Goal: Transaction & Acquisition: Book appointment/travel/reservation

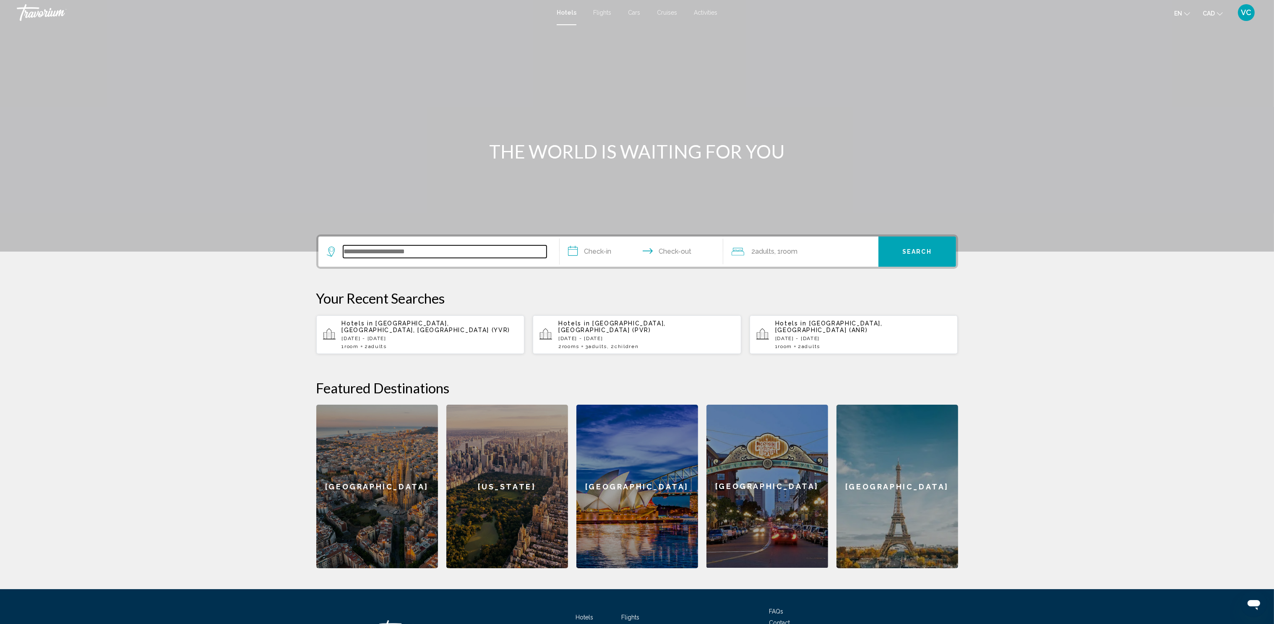
click at [404, 249] on input "Search widget" at bounding box center [444, 251] width 203 height 13
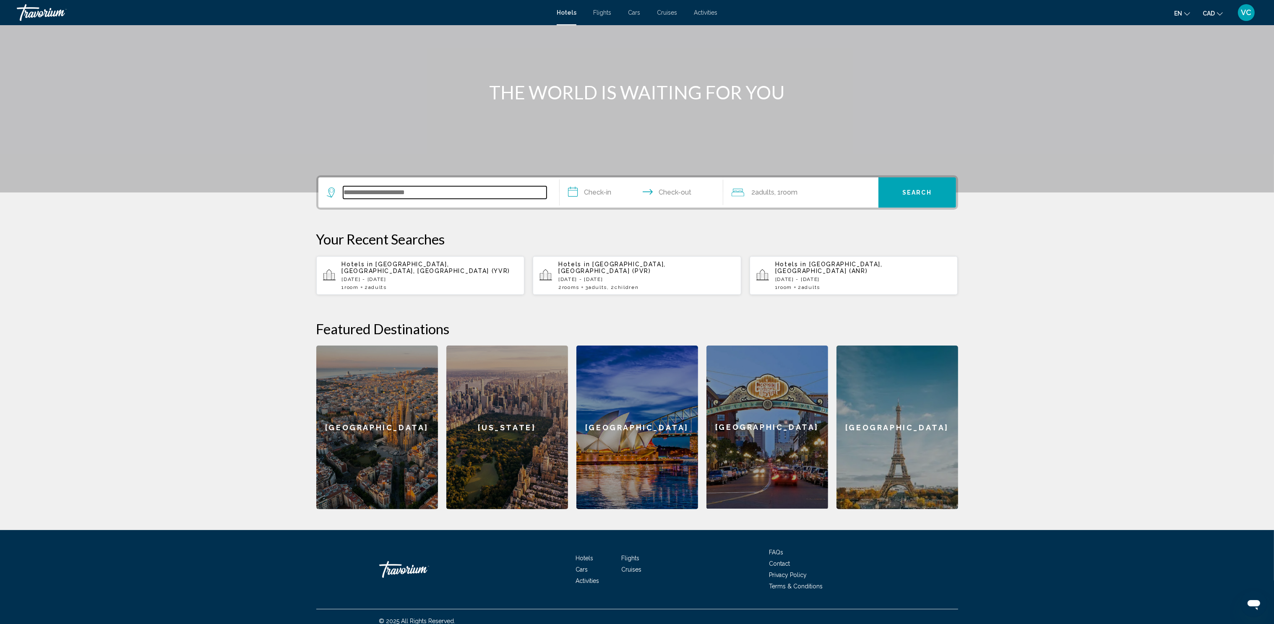
scroll to position [61, 0]
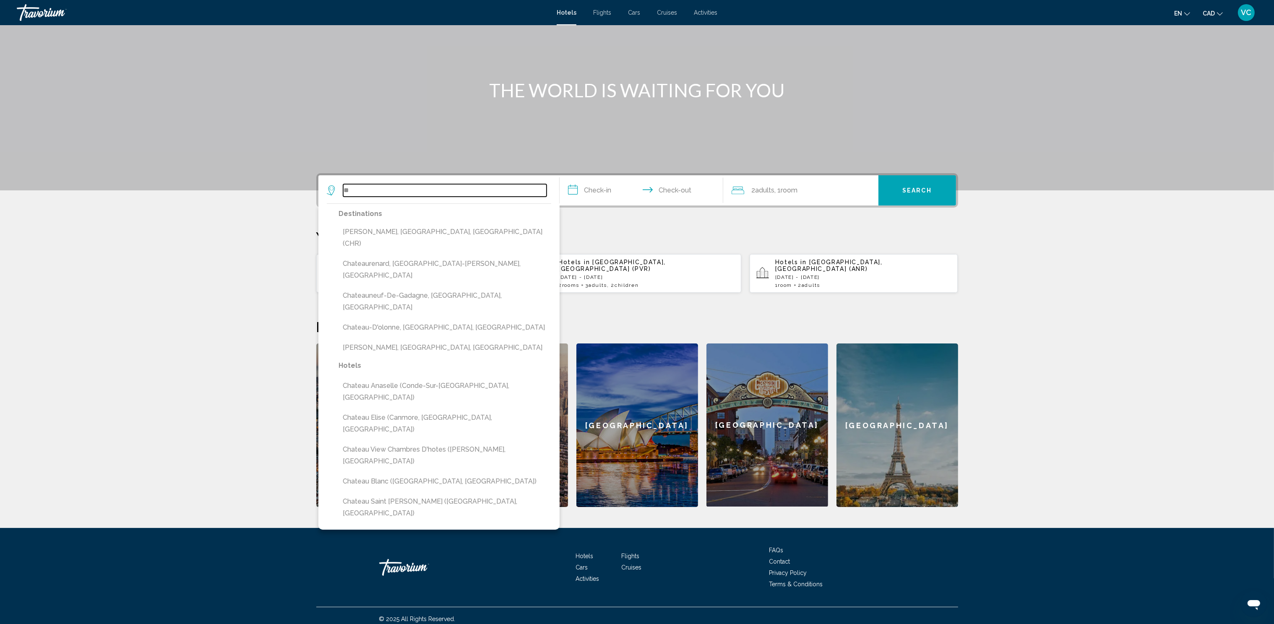
type input "*"
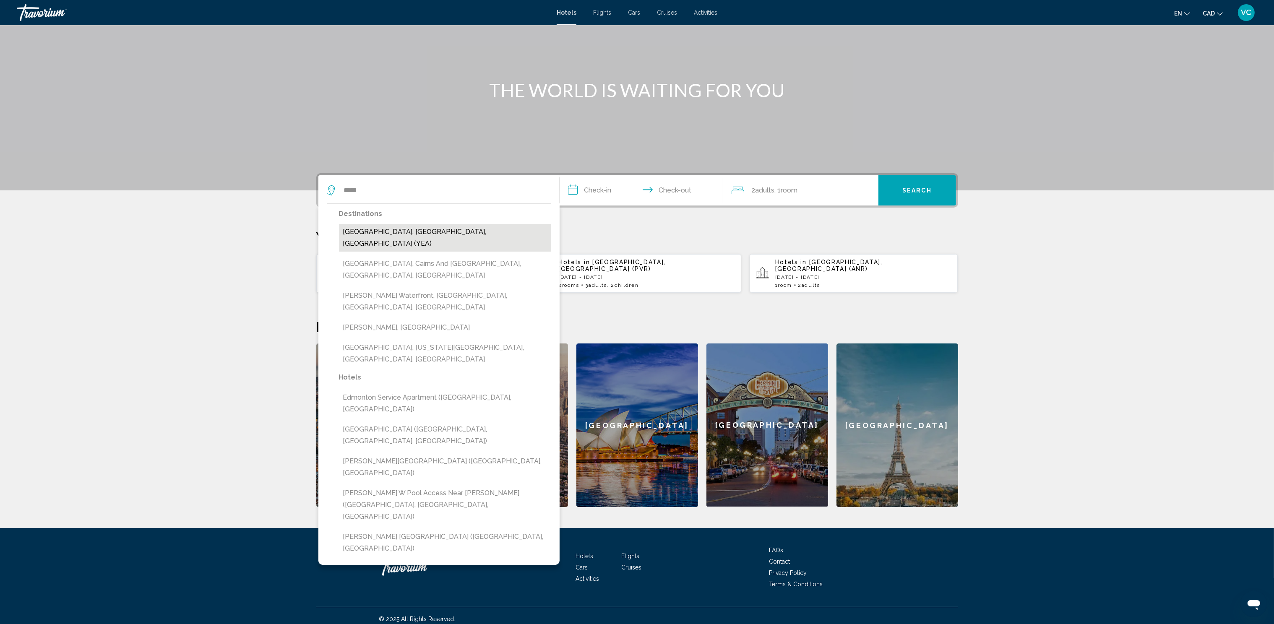
click at [381, 230] on button "[GEOGRAPHIC_DATA], [GEOGRAPHIC_DATA], [GEOGRAPHIC_DATA] (YEA)" at bounding box center [445, 238] width 212 height 28
type input "**********"
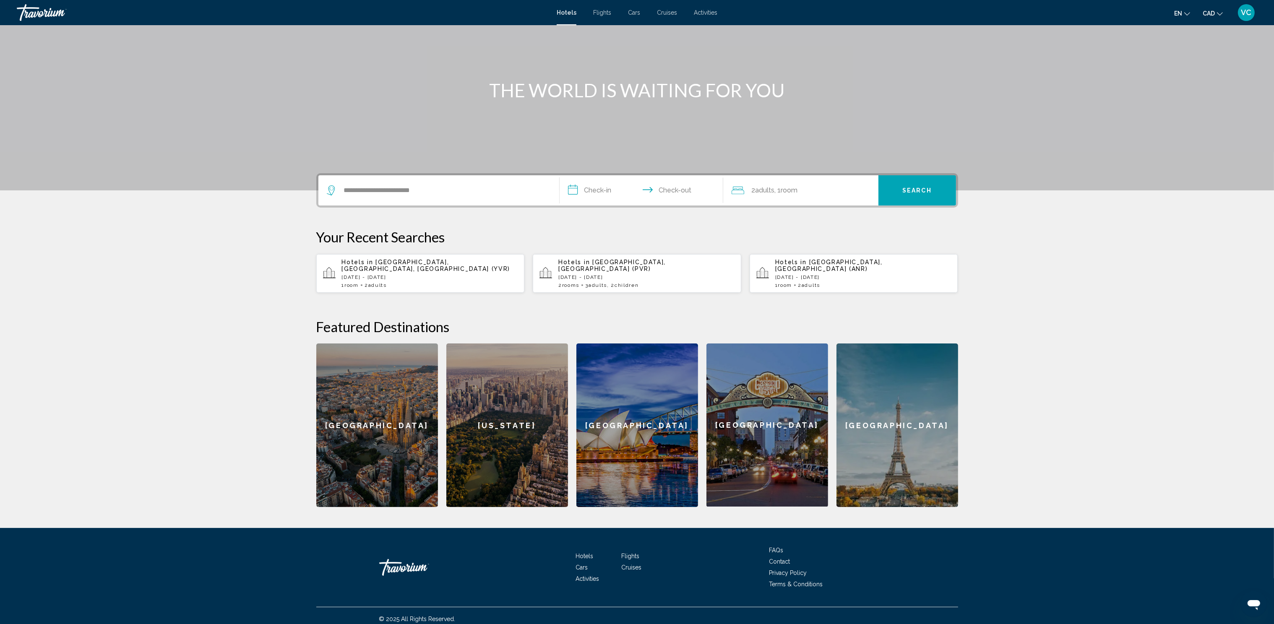
click at [598, 187] on input "**********" at bounding box center [643, 191] width 167 height 33
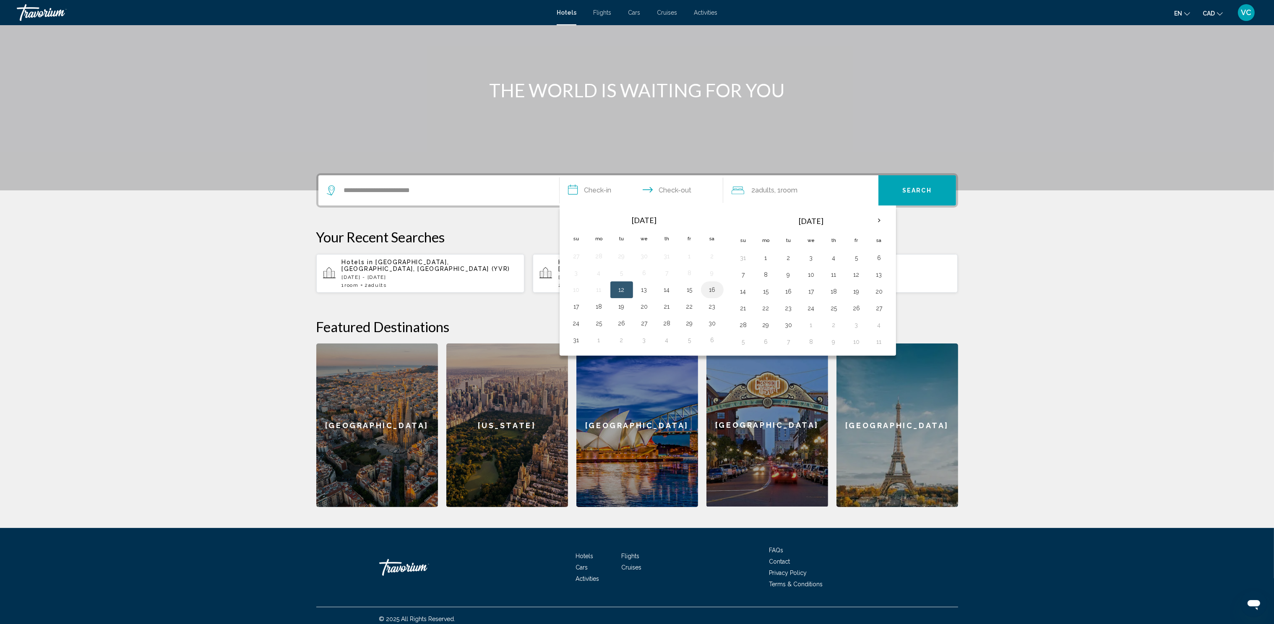
click at [711, 287] on button "16" at bounding box center [712, 290] width 13 height 12
click at [574, 306] on button "17" at bounding box center [576, 307] width 13 height 12
type input "**********"
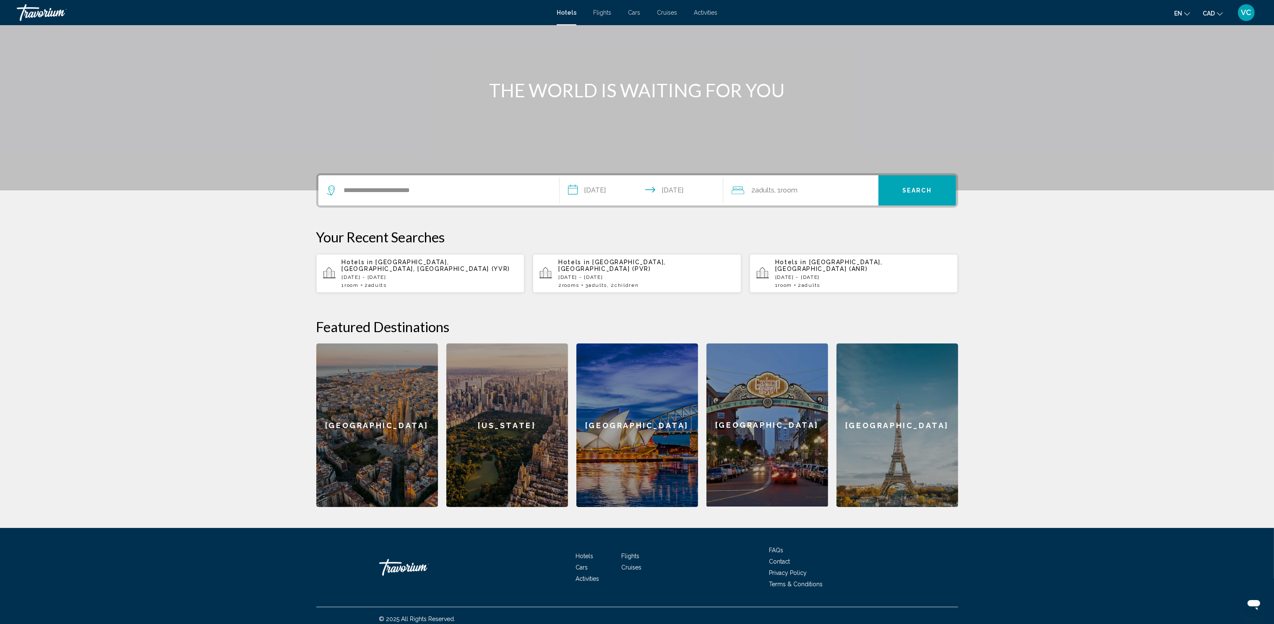
click at [915, 190] on span "Search" at bounding box center [917, 191] width 29 height 7
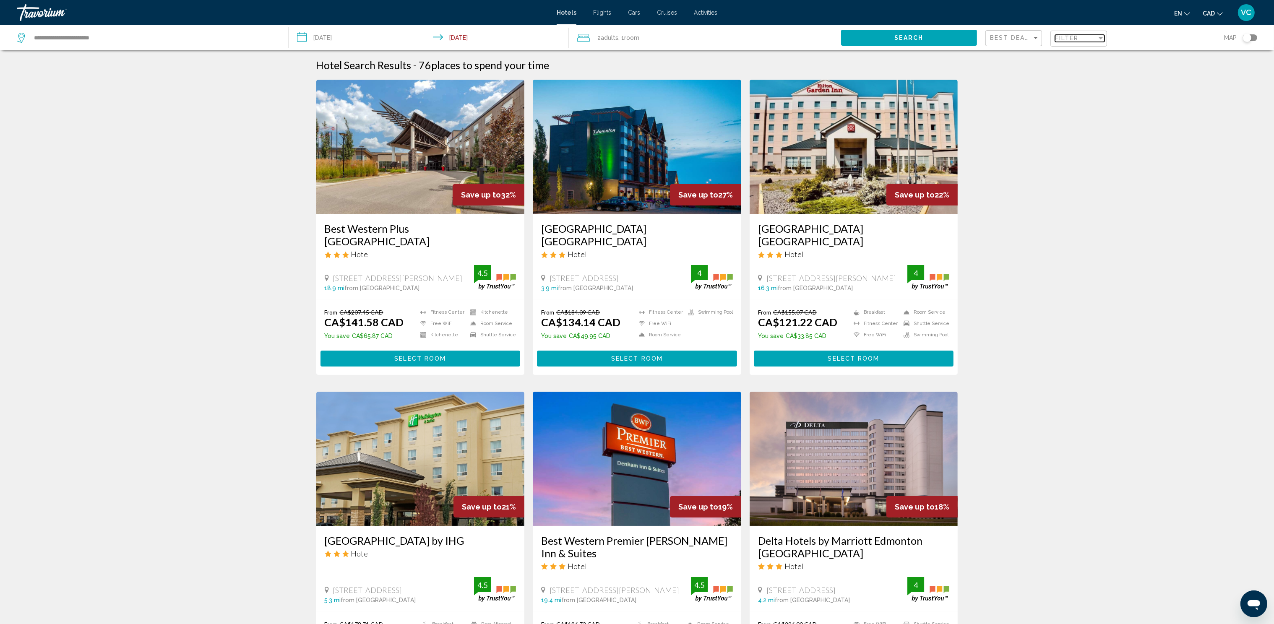
click at [1069, 40] on span "Filter" at bounding box center [1067, 38] width 24 height 7
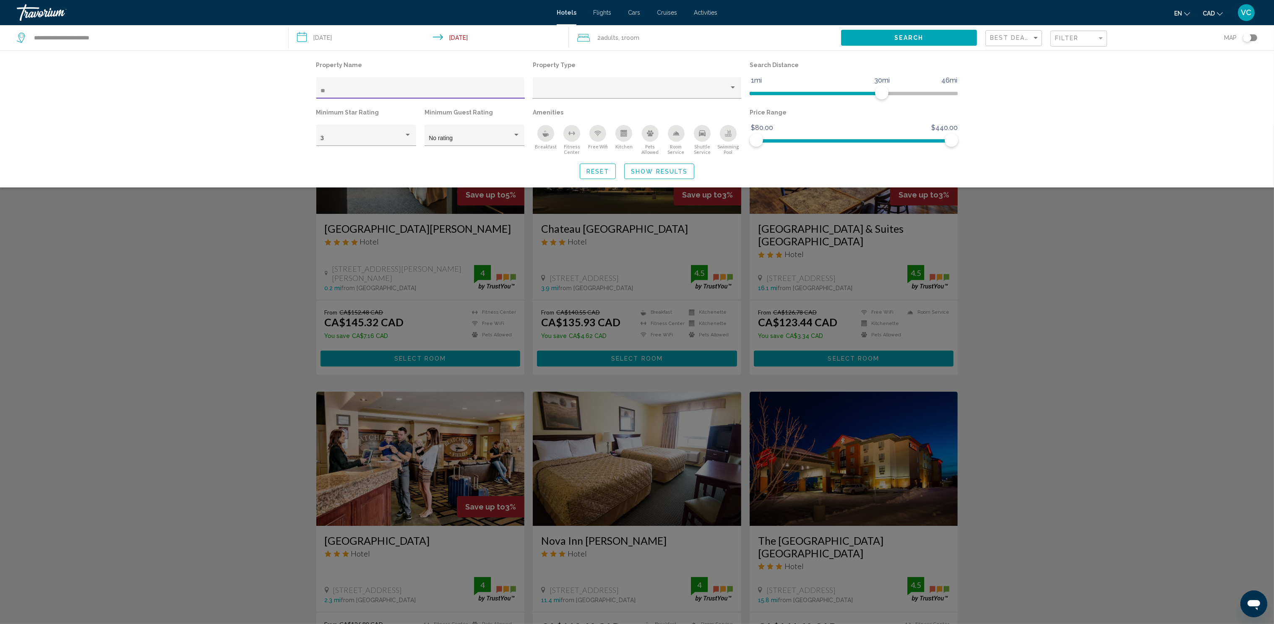
type input "**"
click at [251, 292] on div "Search widget" at bounding box center [637, 375] width 1274 height 498
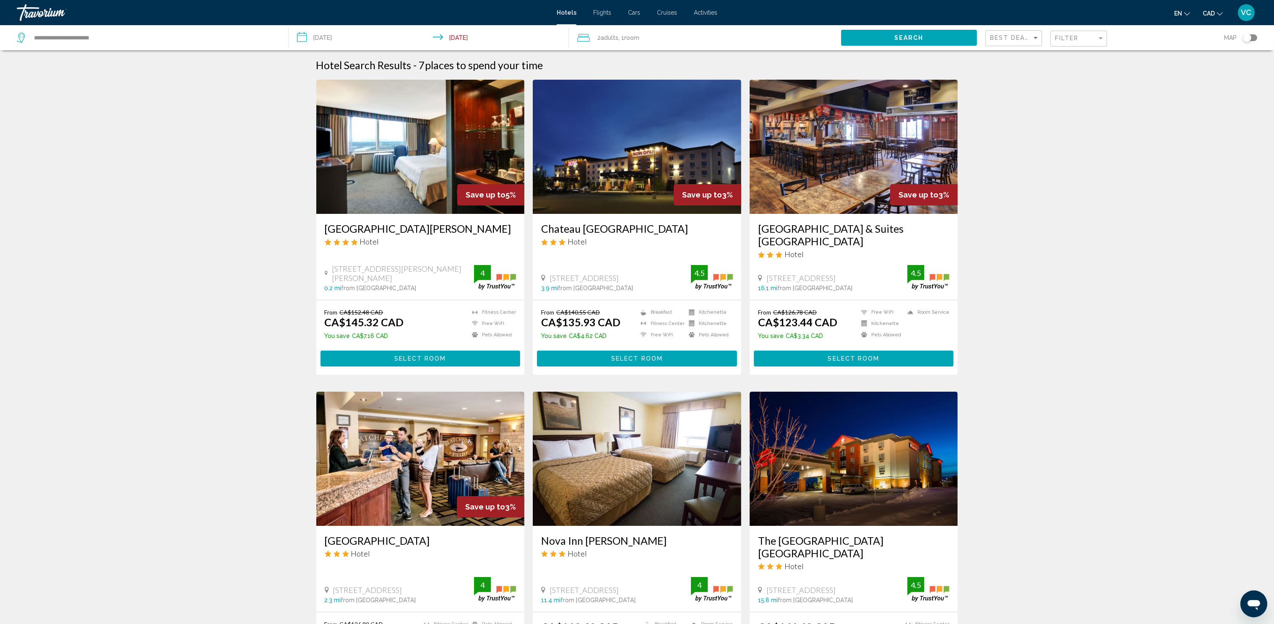
click at [388, 152] on img "Main content" at bounding box center [420, 147] width 209 height 134
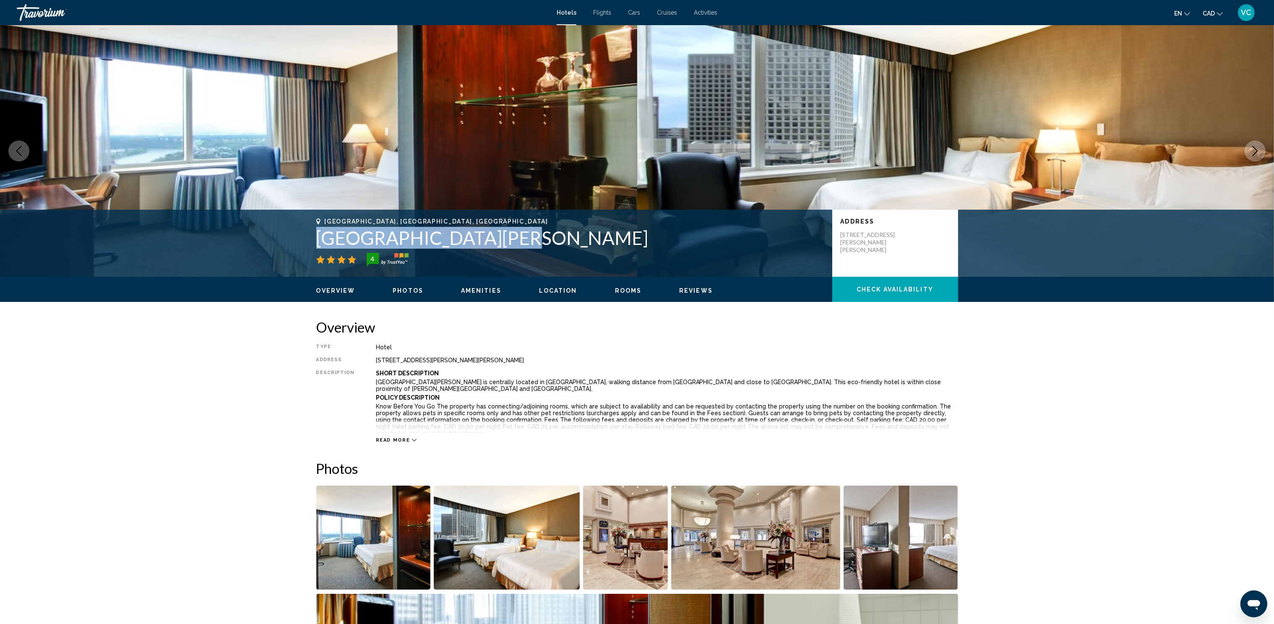
drag, startPoint x: 313, startPoint y: 232, endPoint x: 530, endPoint y: 234, distance: 217.3
click at [530, 234] on div "[GEOGRAPHIC_DATA], [GEOGRAPHIC_DATA], [GEOGRAPHIC_DATA] [GEOGRAPHIC_DATA][PERSO…" at bounding box center [638, 243] width 676 height 50
copy h1 "[GEOGRAPHIC_DATA][PERSON_NAME]"
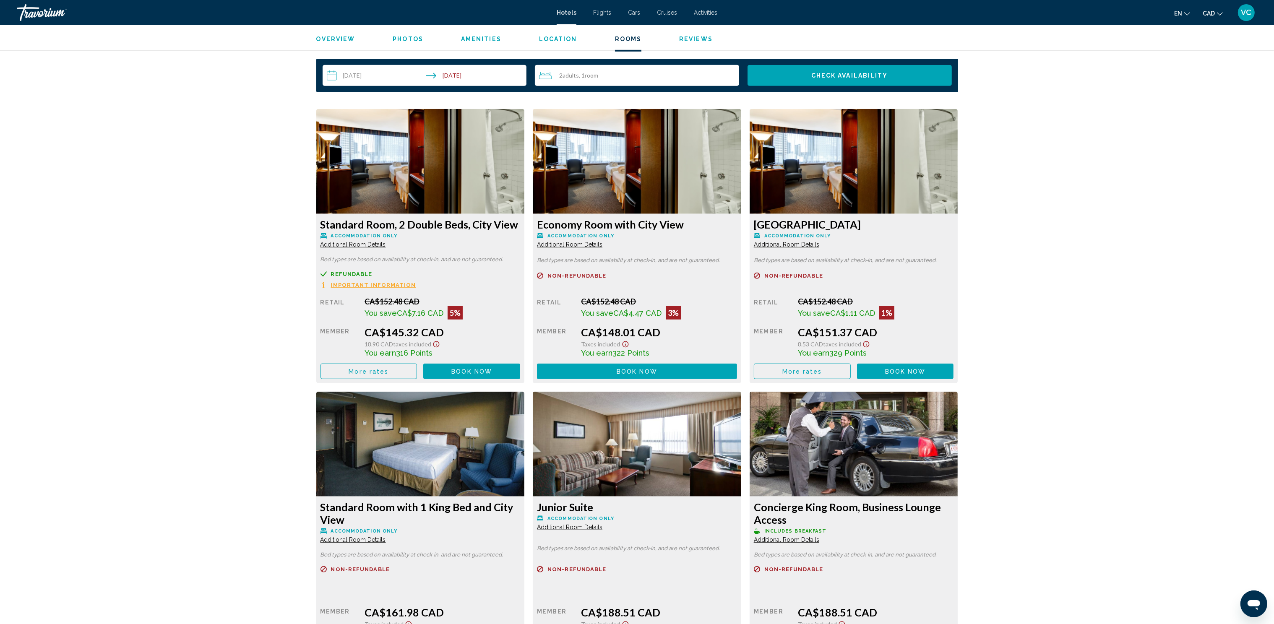
scroll to position [1082, 0]
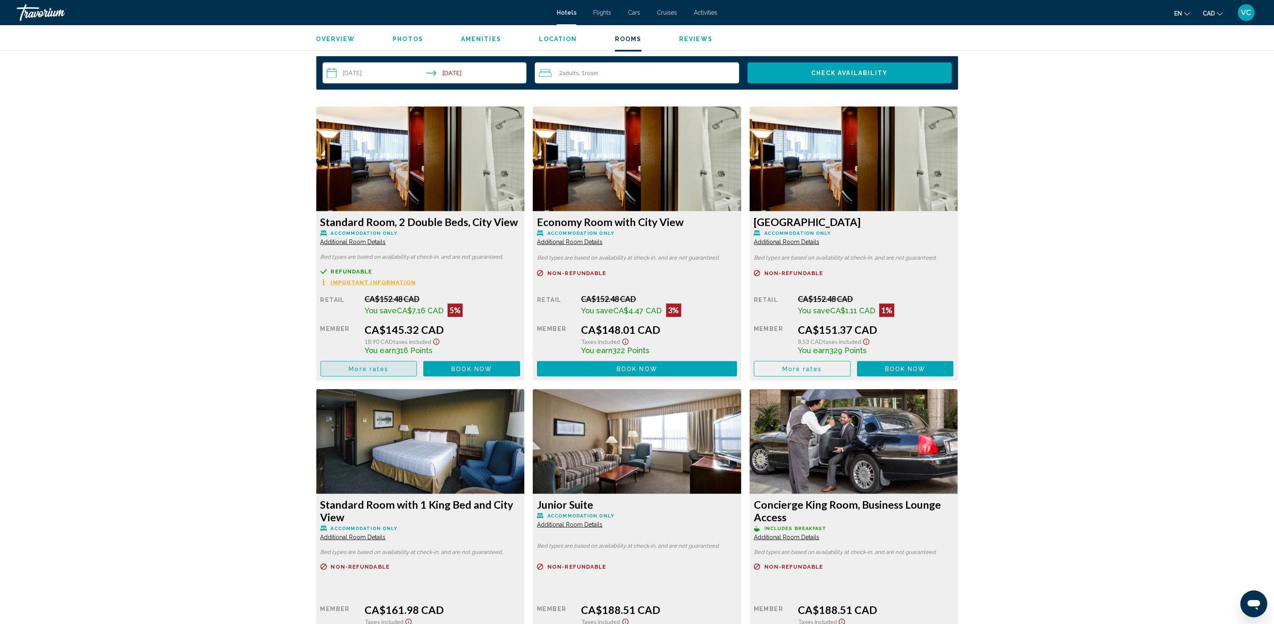
click at [387, 370] on span "More rates" at bounding box center [369, 369] width 40 height 7
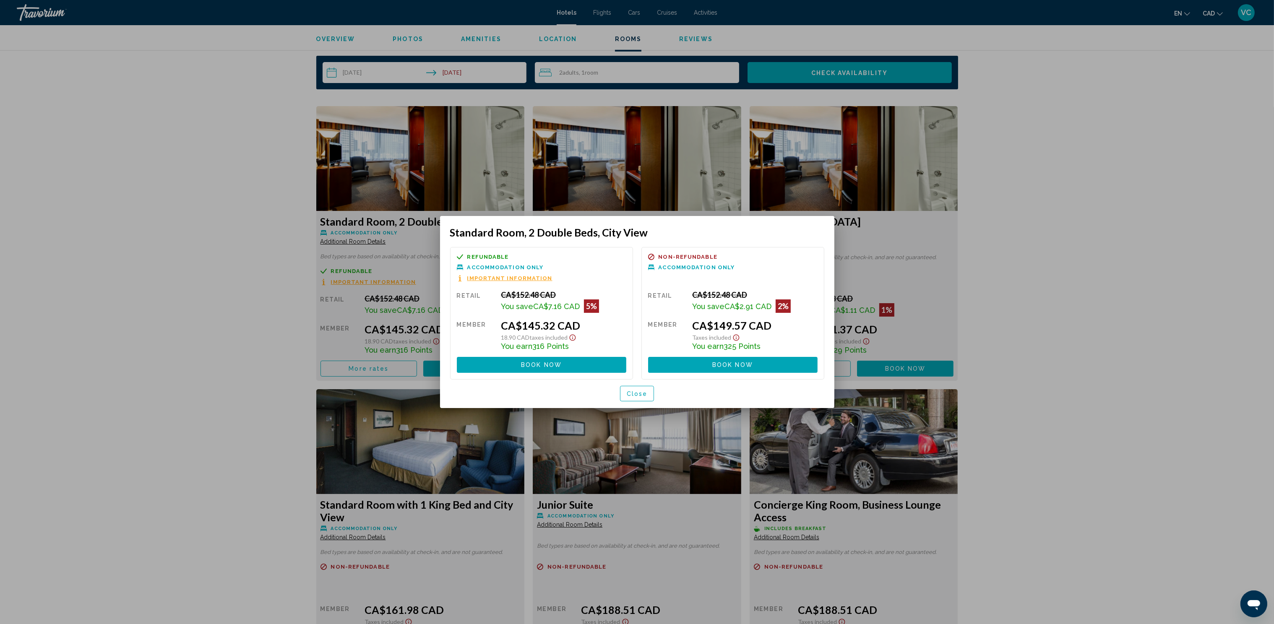
click at [1115, 334] on div at bounding box center [637, 312] width 1274 height 624
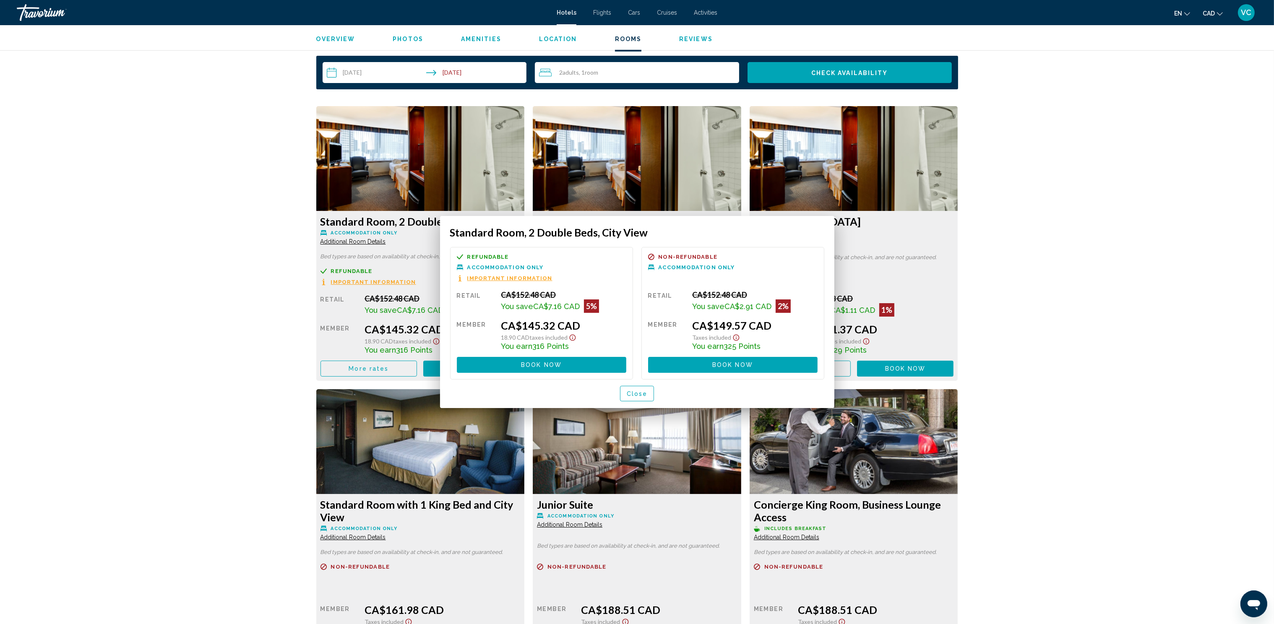
scroll to position [1082, 0]
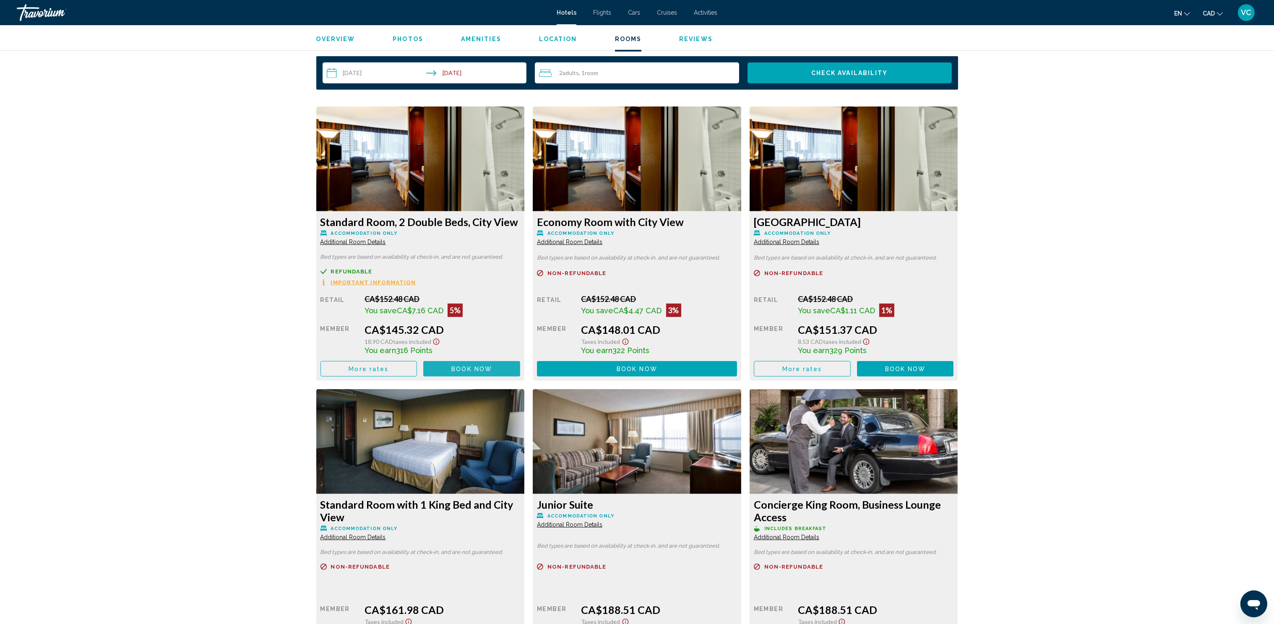
click at [470, 367] on span "Book now" at bounding box center [471, 369] width 41 height 7
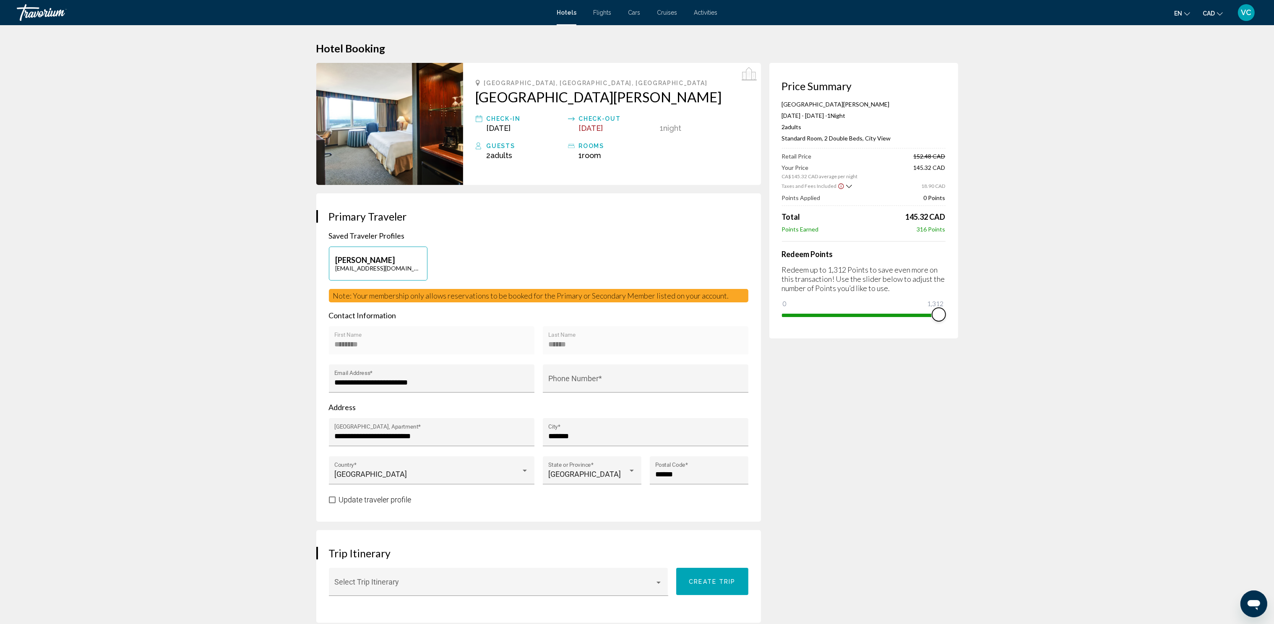
drag, startPoint x: 787, startPoint y: 303, endPoint x: 951, endPoint y: 313, distance: 163.9
click at [951, 313] on div "Price Summary [GEOGRAPHIC_DATA][PERSON_NAME] [DATE] - [DATE] - 1 Night Nights 2…" at bounding box center [864, 201] width 189 height 276
drag, startPoint x: 938, startPoint y: 313, endPoint x: 752, endPoint y: 306, distance: 186.0
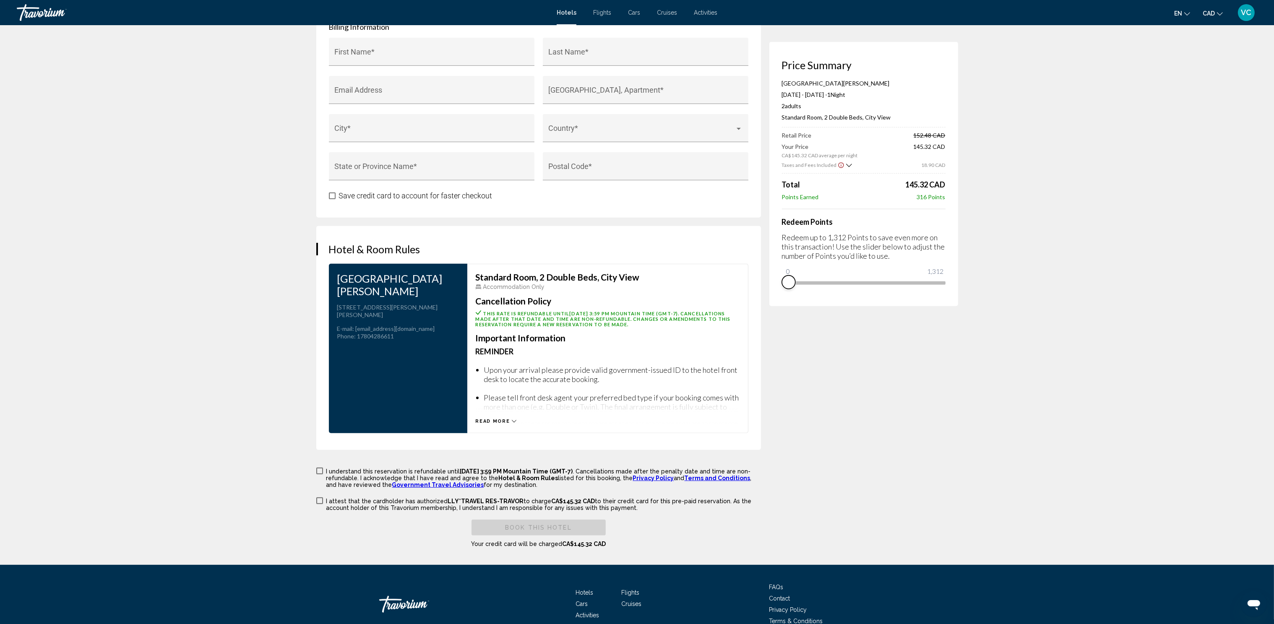
scroll to position [915, 0]
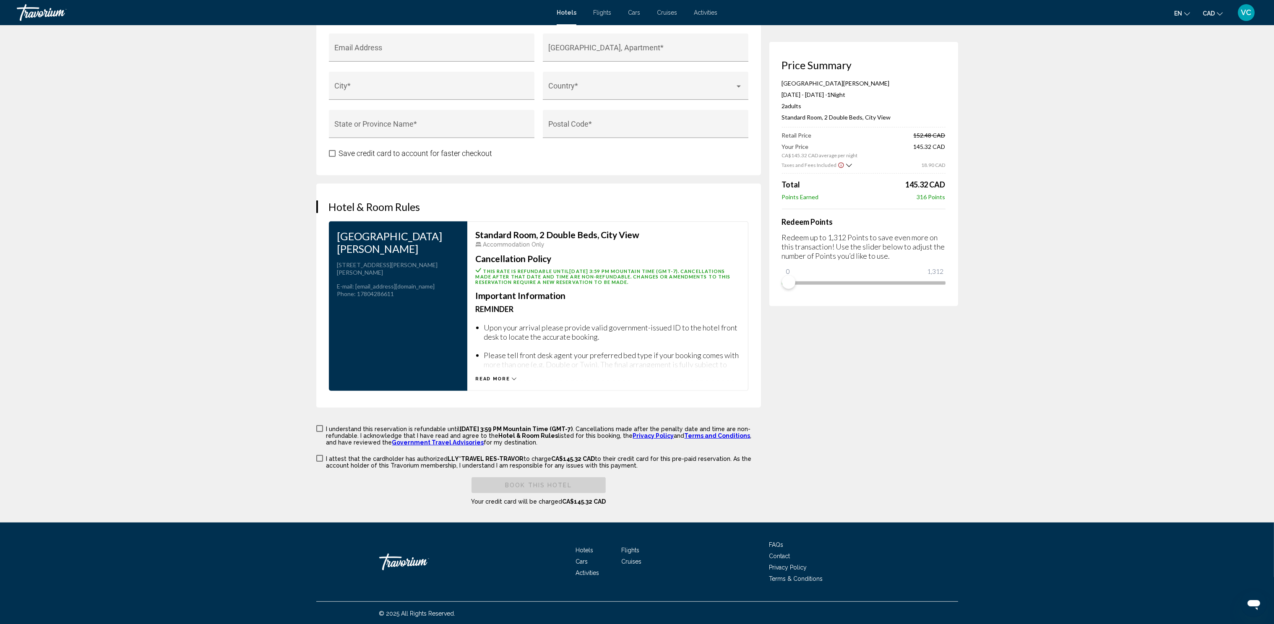
click at [509, 376] on div "Read more" at bounding box center [496, 378] width 41 height 5
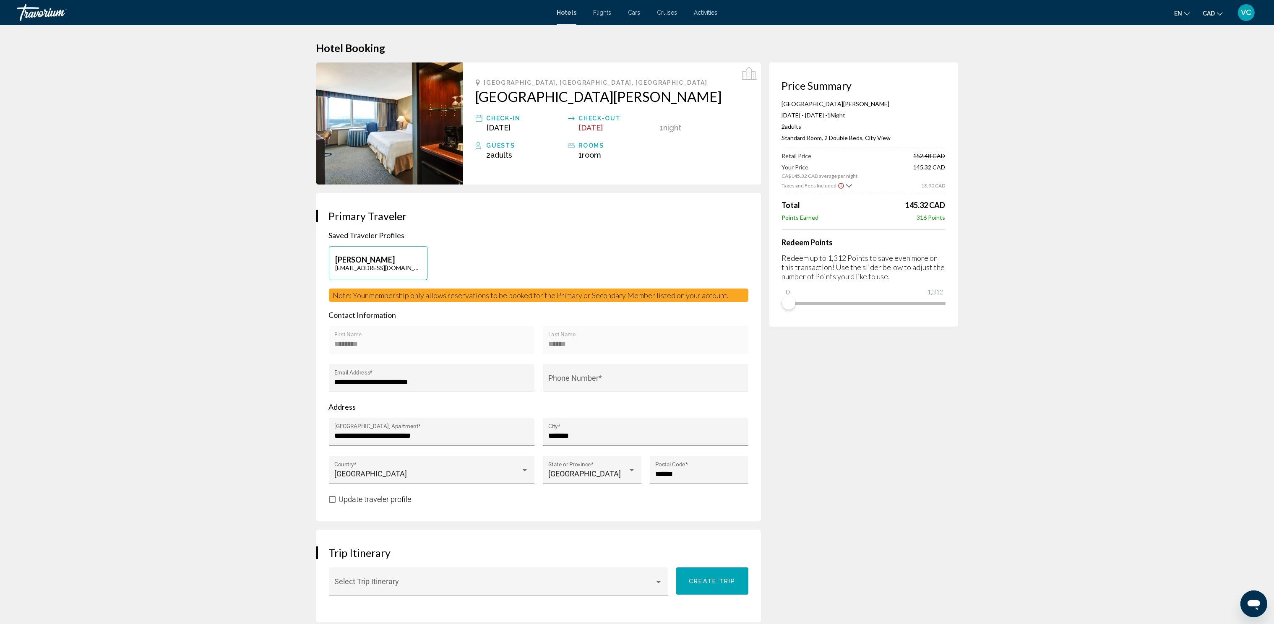
scroll to position [0, 0]
